Goal: Task Accomplishment & Management: Manage account settings

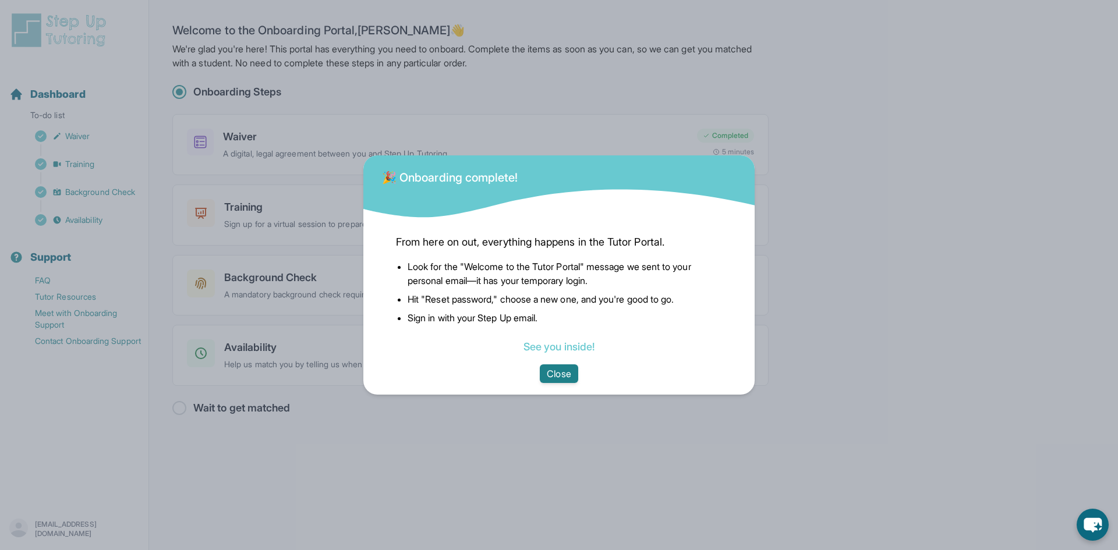
click at [569, 369] on button "Close" at bounding box center [559, 373] width 38 height 19
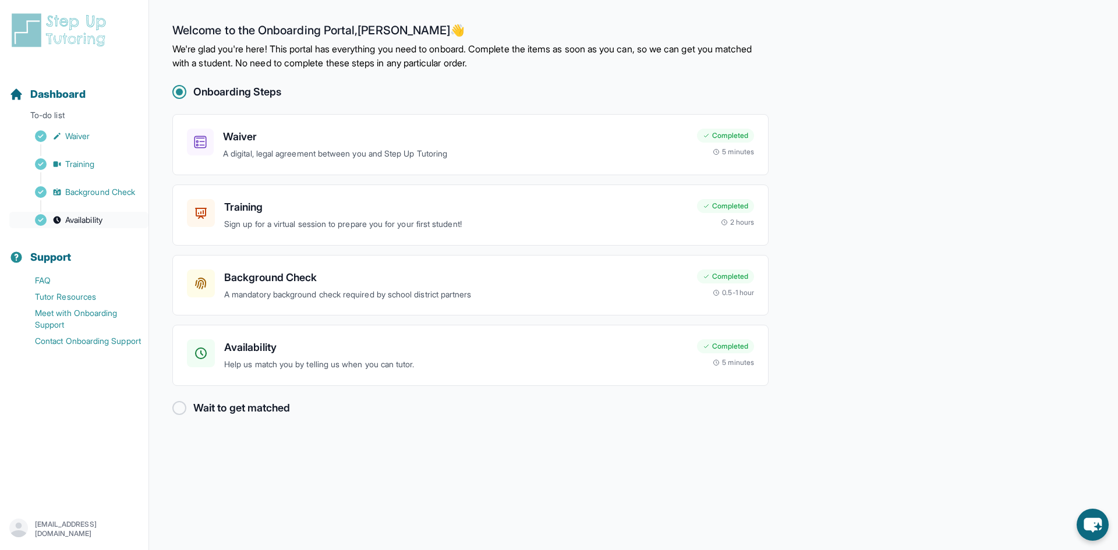
click at [116, 226] on link "Availability" at bounding box center [78, 220] width 139 height 16
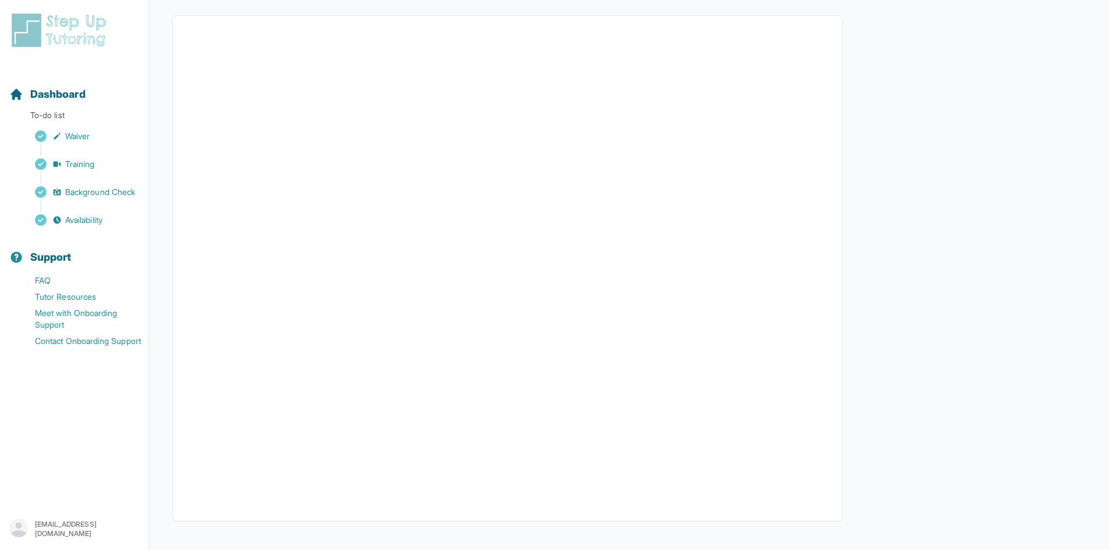
scroll to position [126, 0]
click at [86, 29] on img at bounding box center [61, 30] width 104 height 37
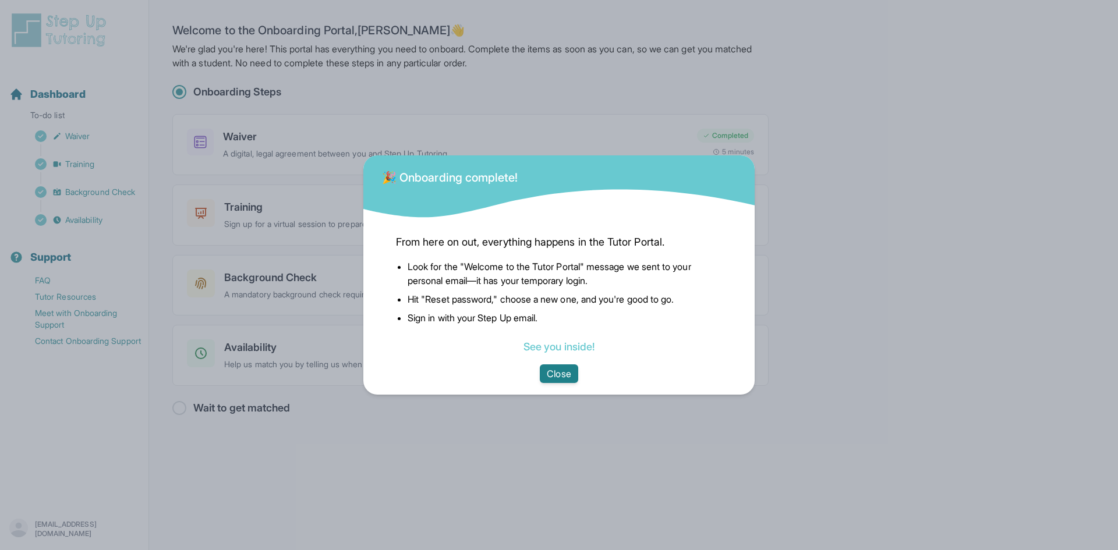
click at [565, 374] on button "Close" at bounding box center [559, 373] width 38 height 19
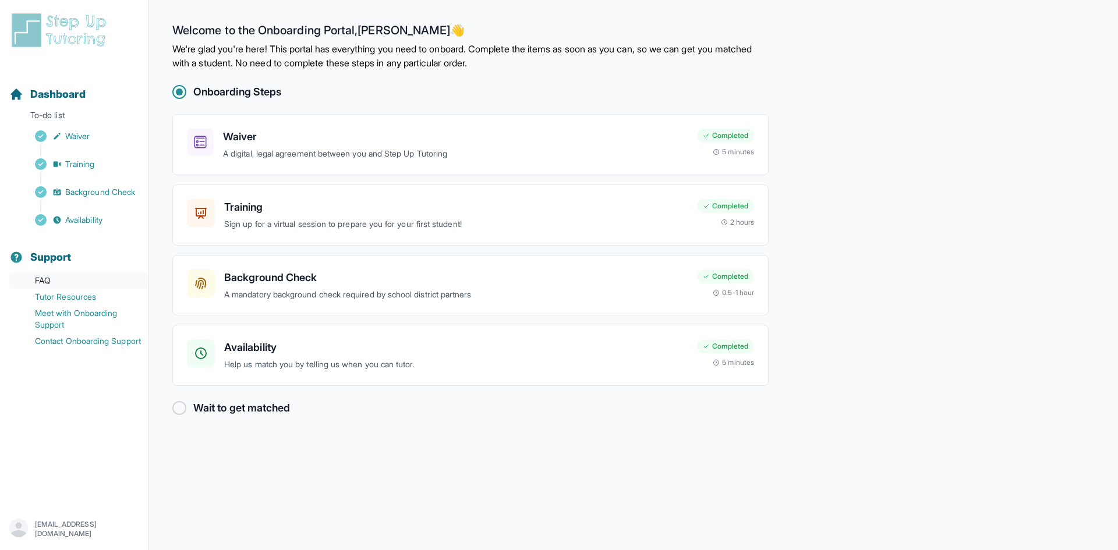
click at [72, 281] on link "FAQ" at bounding box center [78, 280] width 139 height 16
click at [101, 336] on link "Contact Onboarding Support" at bounding box center [78, 341] width 139 height 16
